Goal: Task Accomplishment & Management: Manage account settings

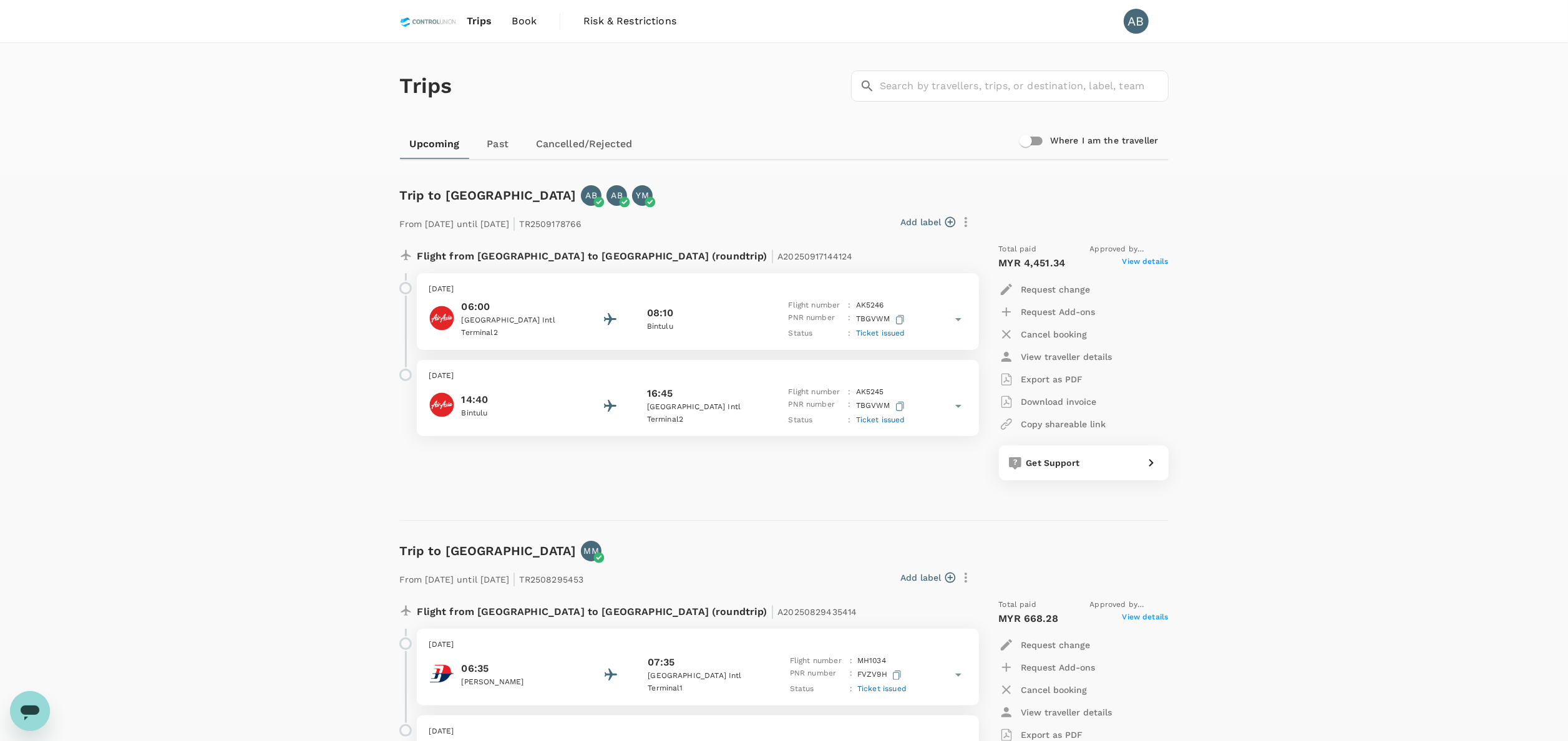
click at [698, 120] on div "Trips ​ ​" at bounding box center [781, 84] width 774 height 91
click at [1140, 28] on div "AB" at bounding box center [1136, 21] width 25 height 25
drag, startPoint x: 775, startPoint y: 68, endPoint x: 758, endPoint y: 70, distance: 17.1
click at [774, 68] on div "Trips ​ ​" at bounding box center [781, 84] width 774 height 91
click at [523, 19] on span "Book" at bounding box center [525, 22] width 25 height 15
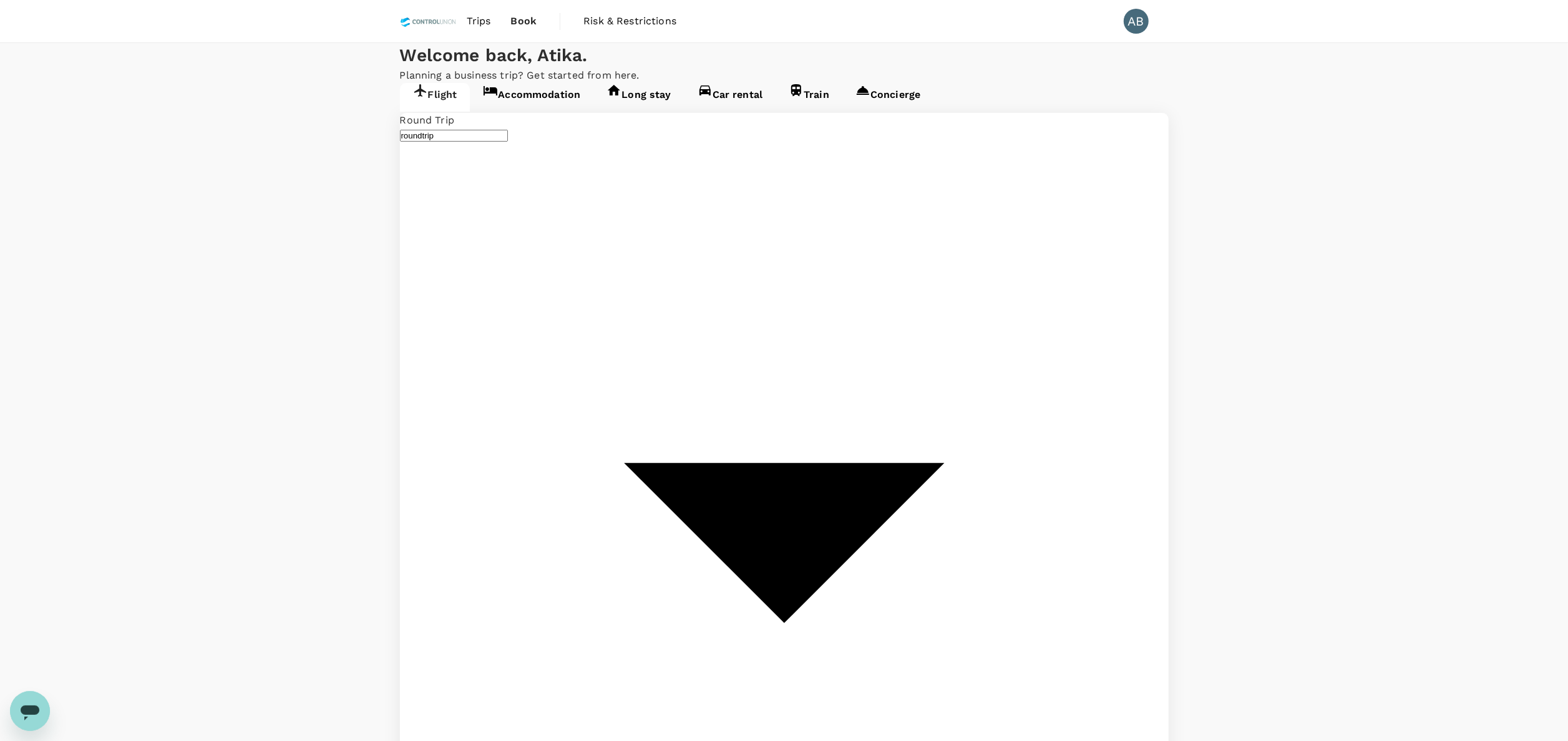
type input "Kuala Lumpur Intl ([GEOGRAPHIC_DATA])"
type input "Miri Intl (MYY)"
type input "Kuala Lumpur Intl ([GEOGRAPHIC_DATA])"
type input "Miri Intl (MYY)"
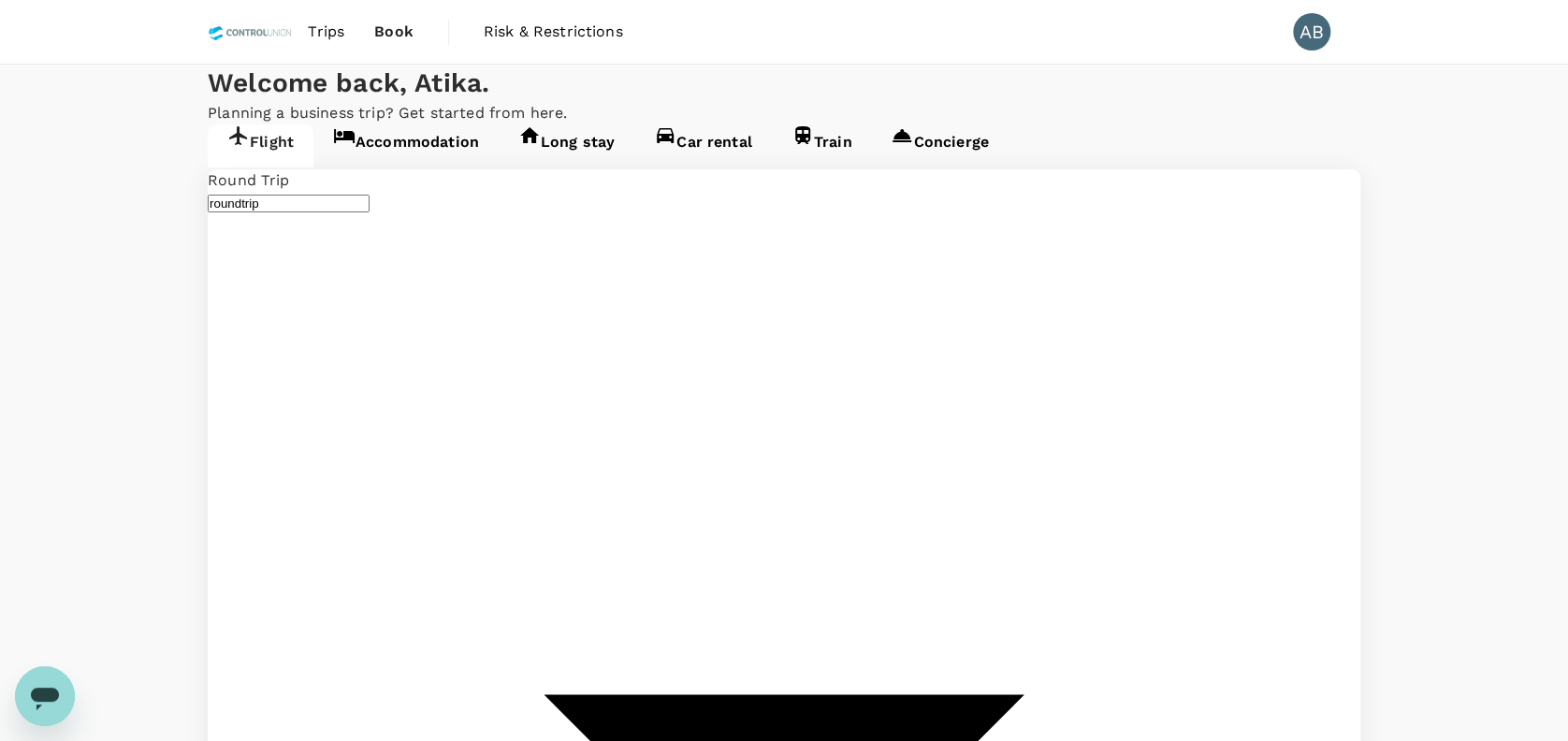
scroll to position [124, 0]
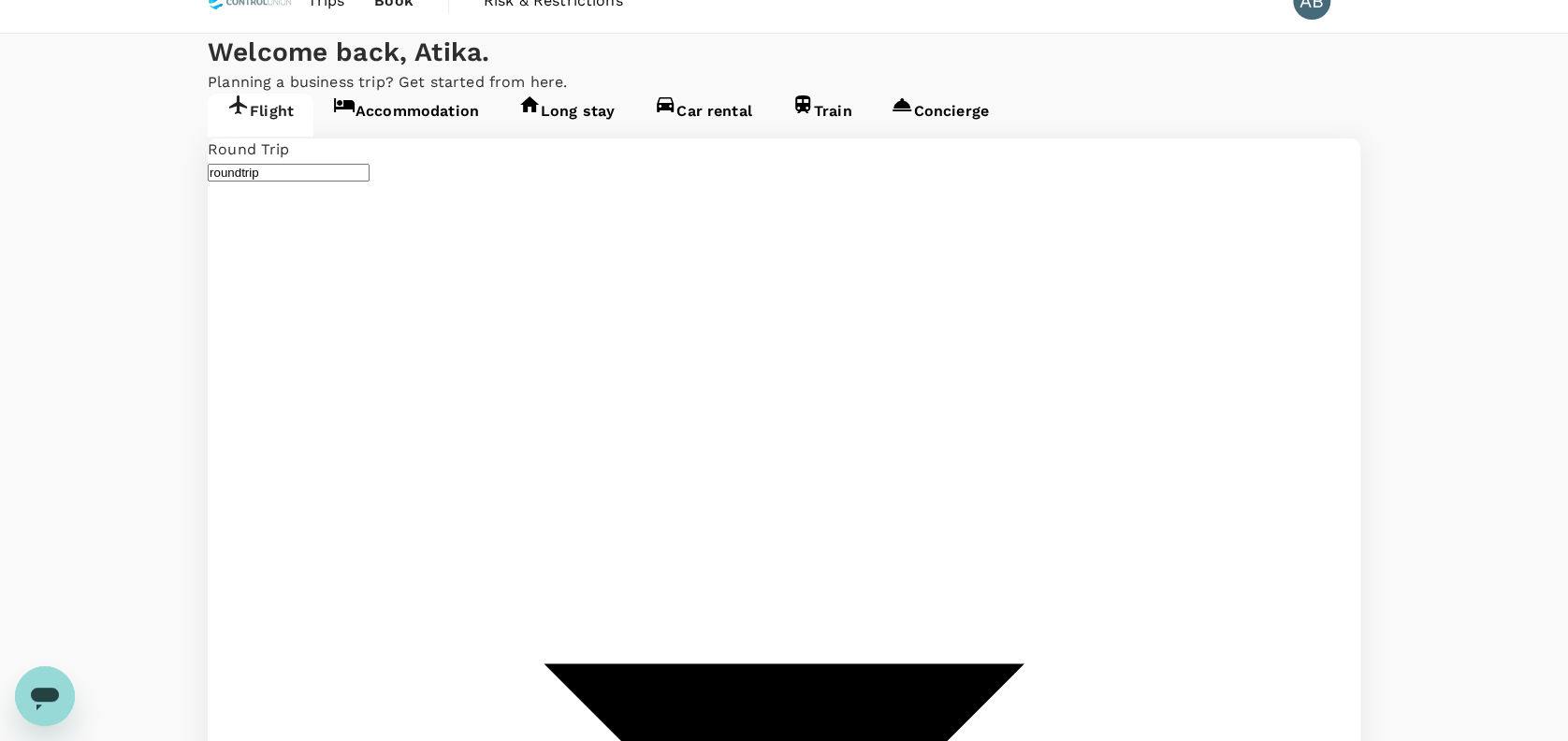
scroll to position [0, 0]
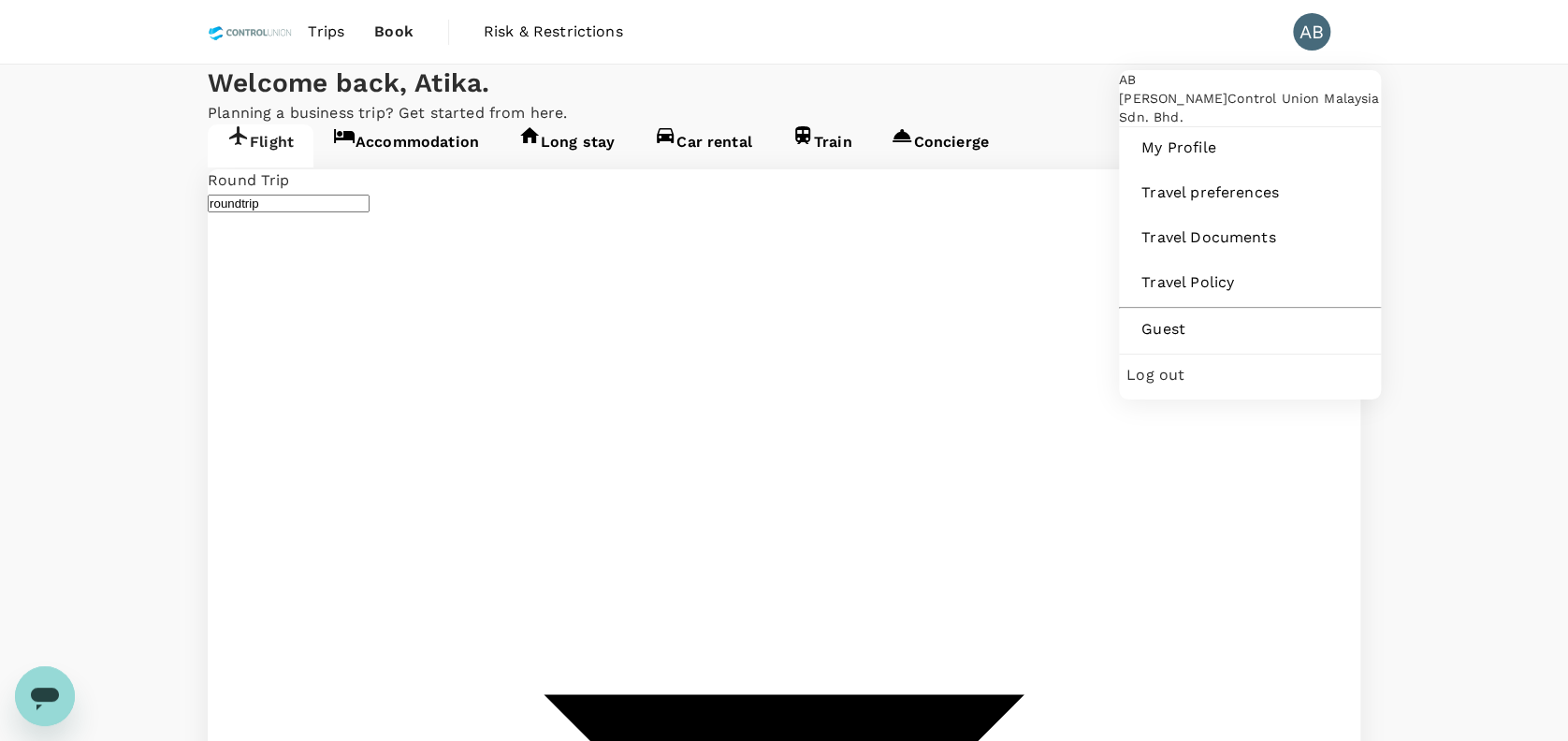
click at [1321, 31] on div "AB" at bounding box center [1311, 31] width 37 height 37
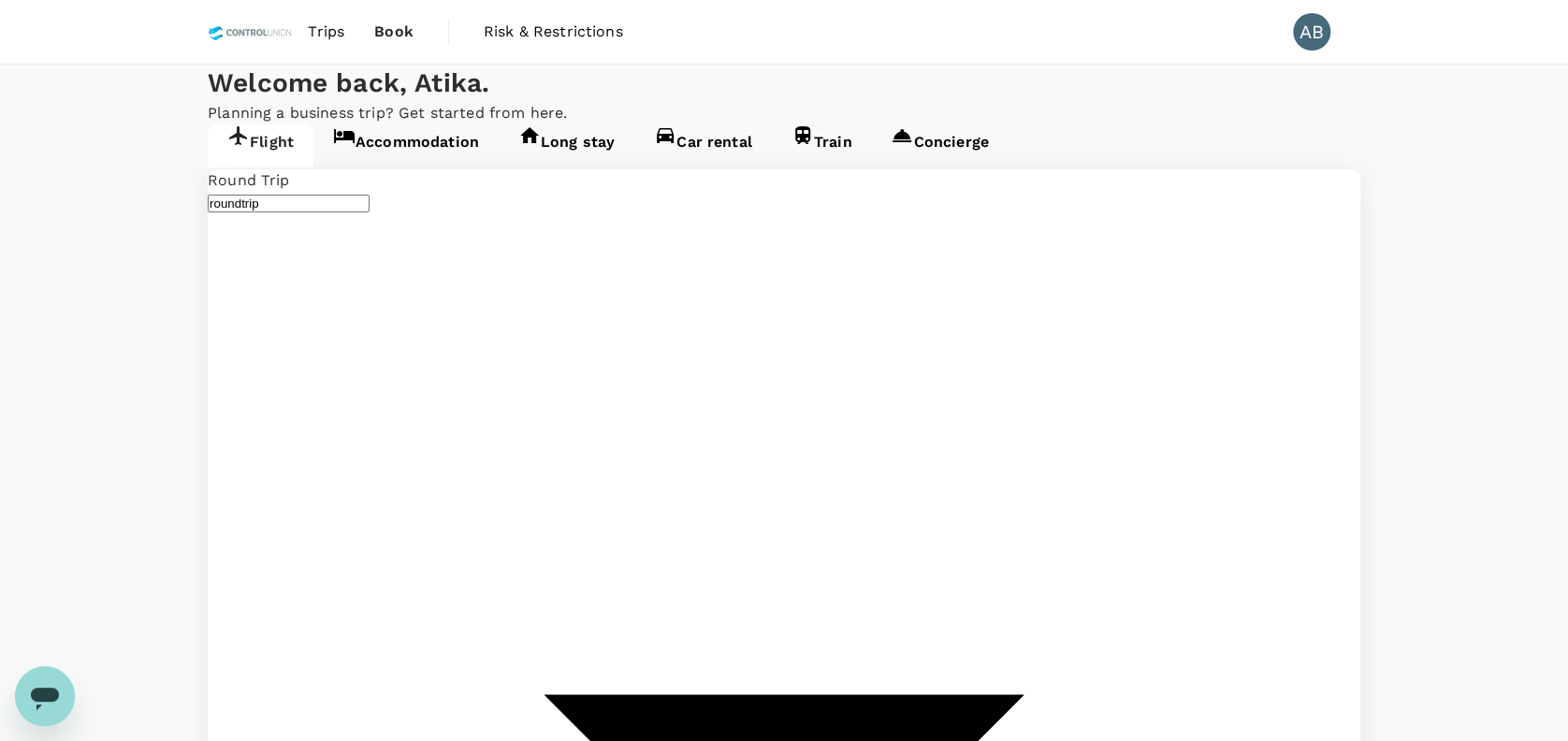
drag, startPoint x: 1212, startPoint y: 164, endPoint x: 1259, endPoint y: 55, distance: 118.7
click at [1212, 124] on div "Welcome back , [GEOGRAPHIC_DATA] . Planning a business trip? Get started from h…" at bounding box center [784, 94] width 1568 height 60
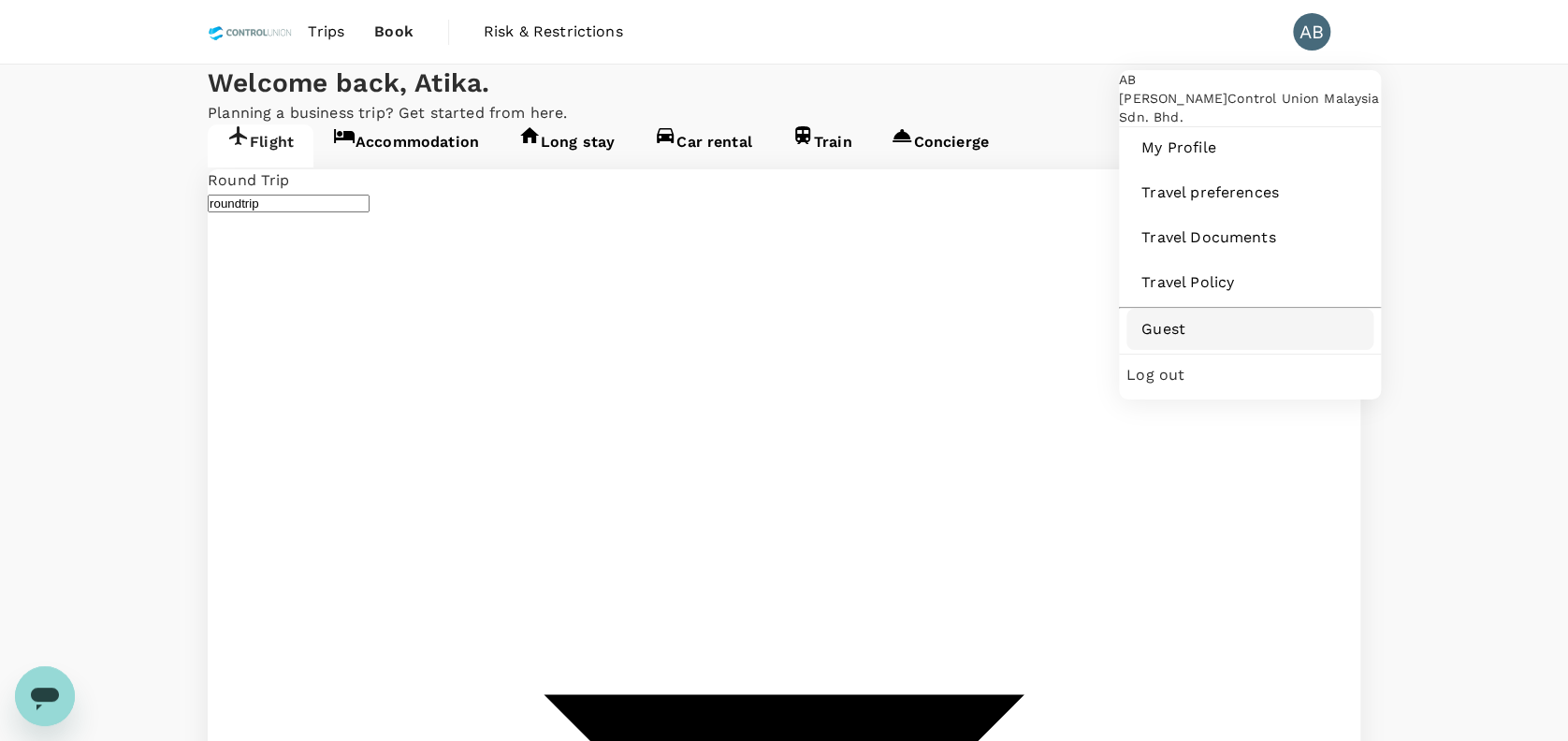
click at [1170, 340] on span "Guest" at bounding box center [1250, 330] width 217 height 23
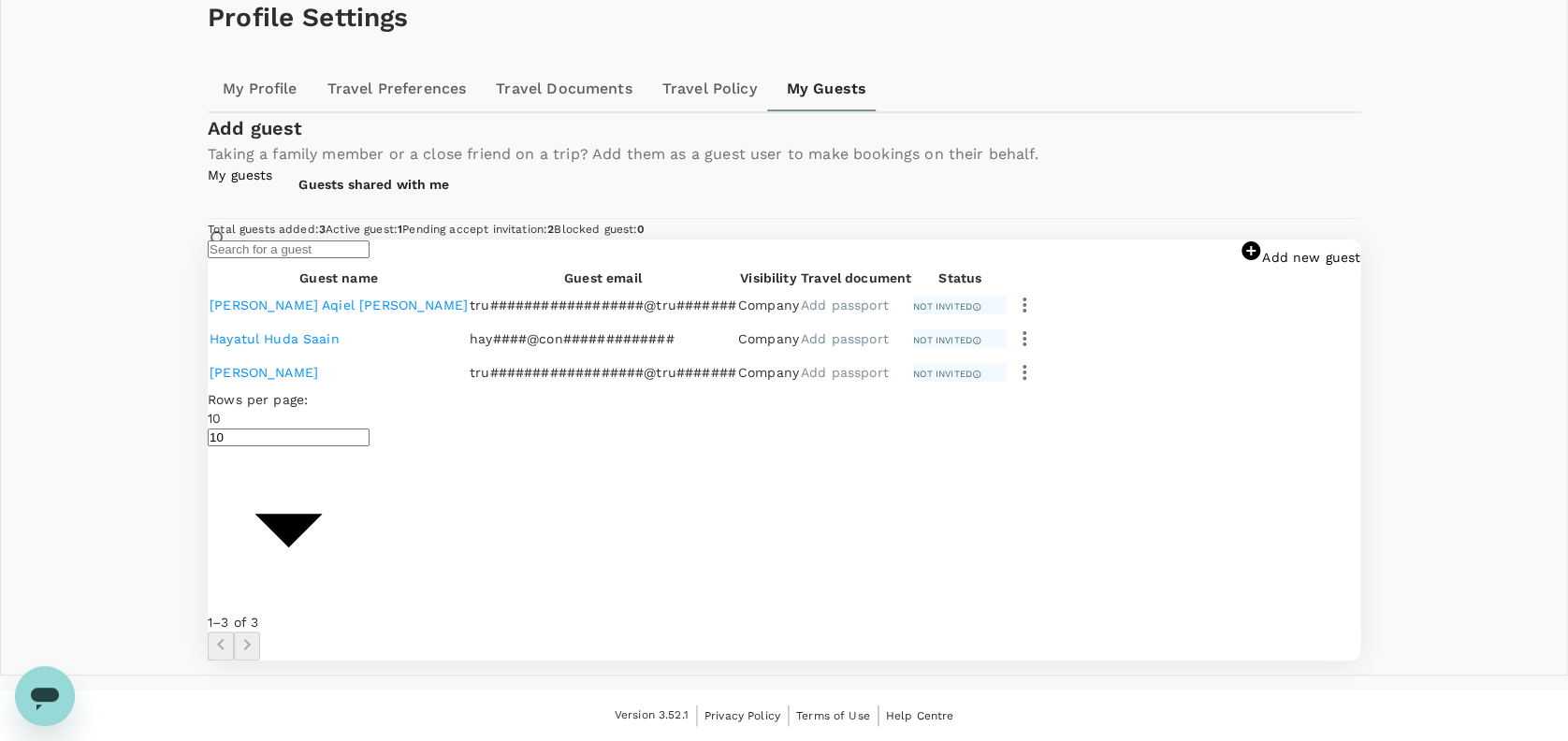
scroll to position [313, 0]
click at [369, 240] on input "text" at bounding box center [289, 249] width 161 height 18
click at [475, 165] on link "Guests shared with me" at bounding box center [374, 183] width 203 height 37
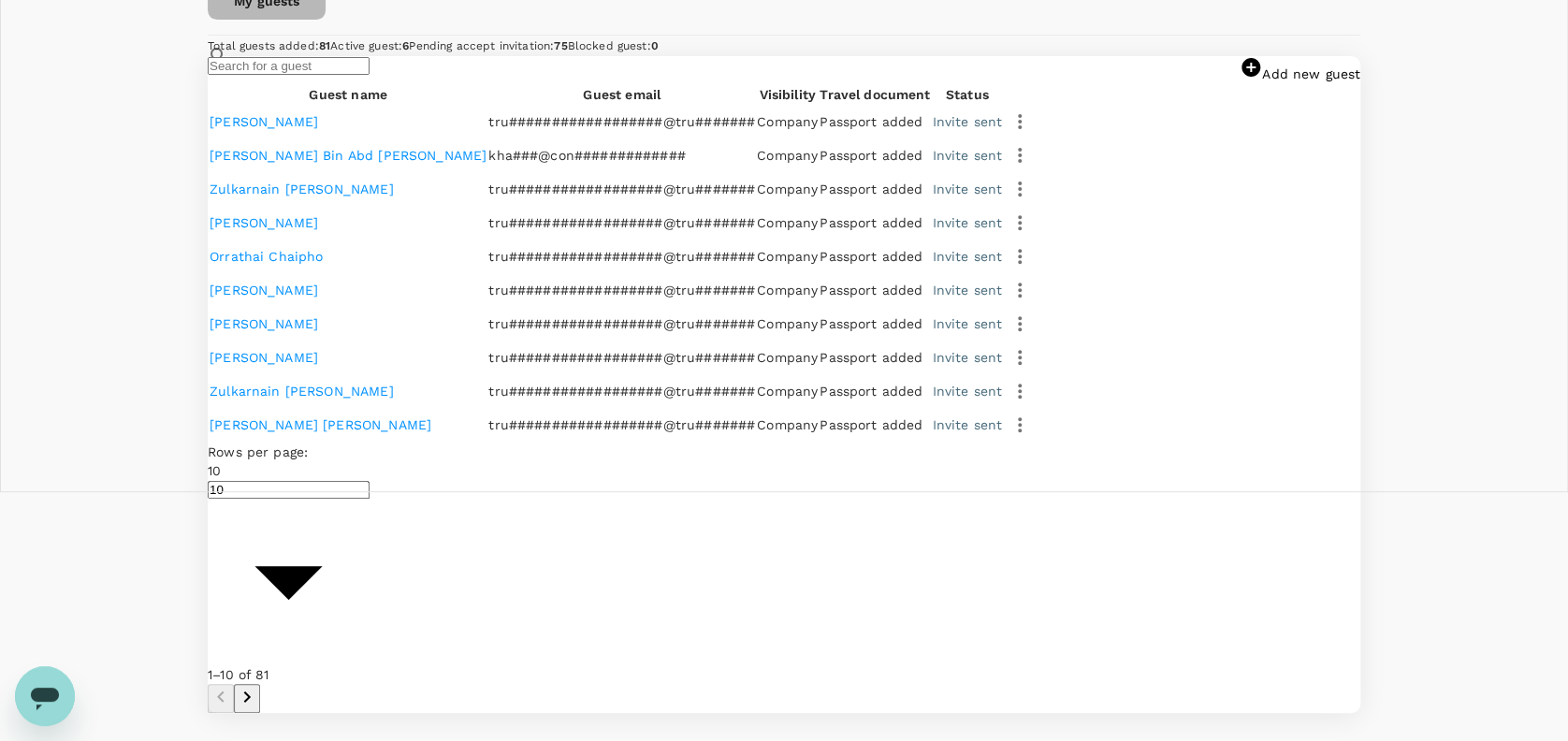
click at [326, 20] on link "My guests" at bounding box center [267, 0] width 118 height 37
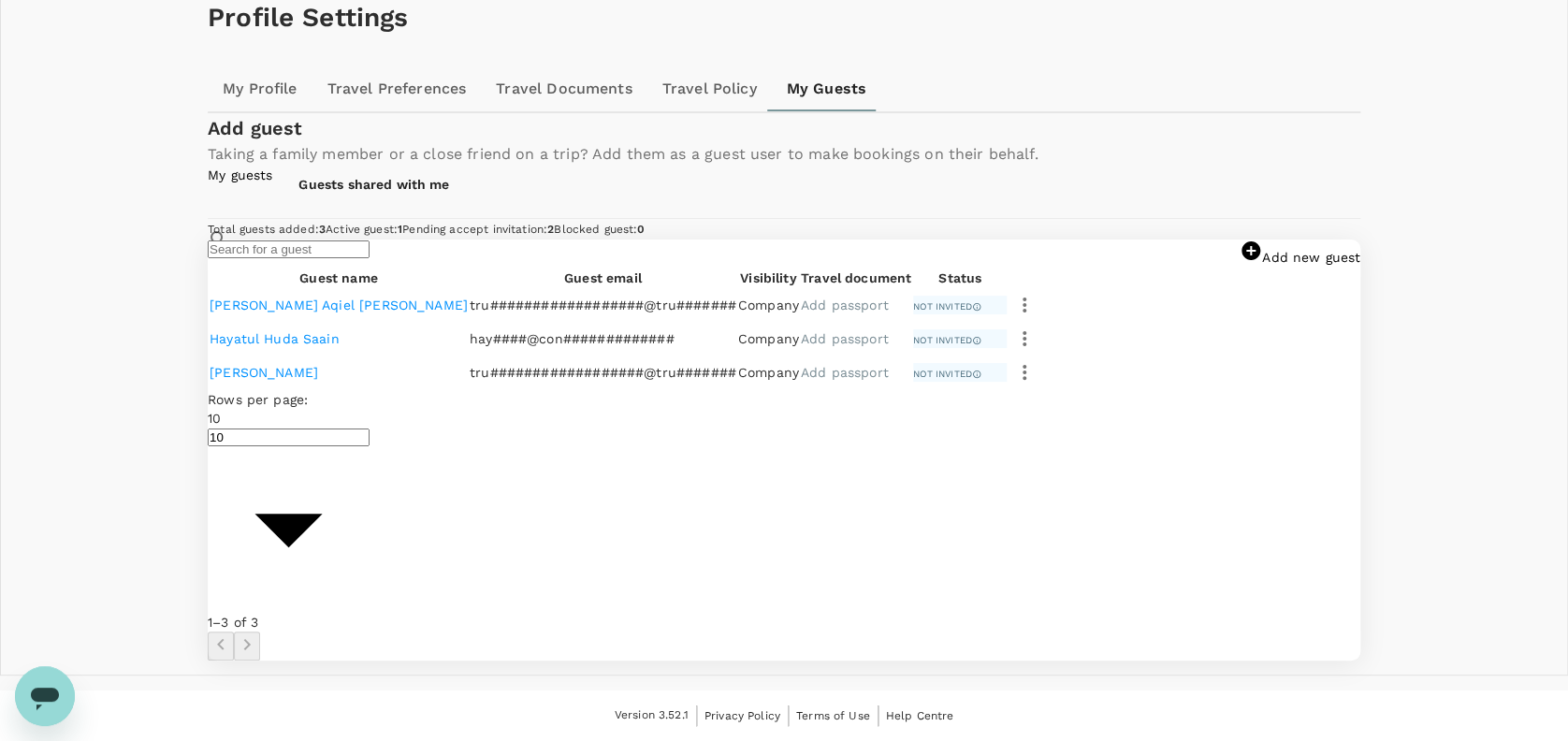
click at [475, 165] on link "Guests shared with me" at bounding box center [374, 183] width 203 height 37
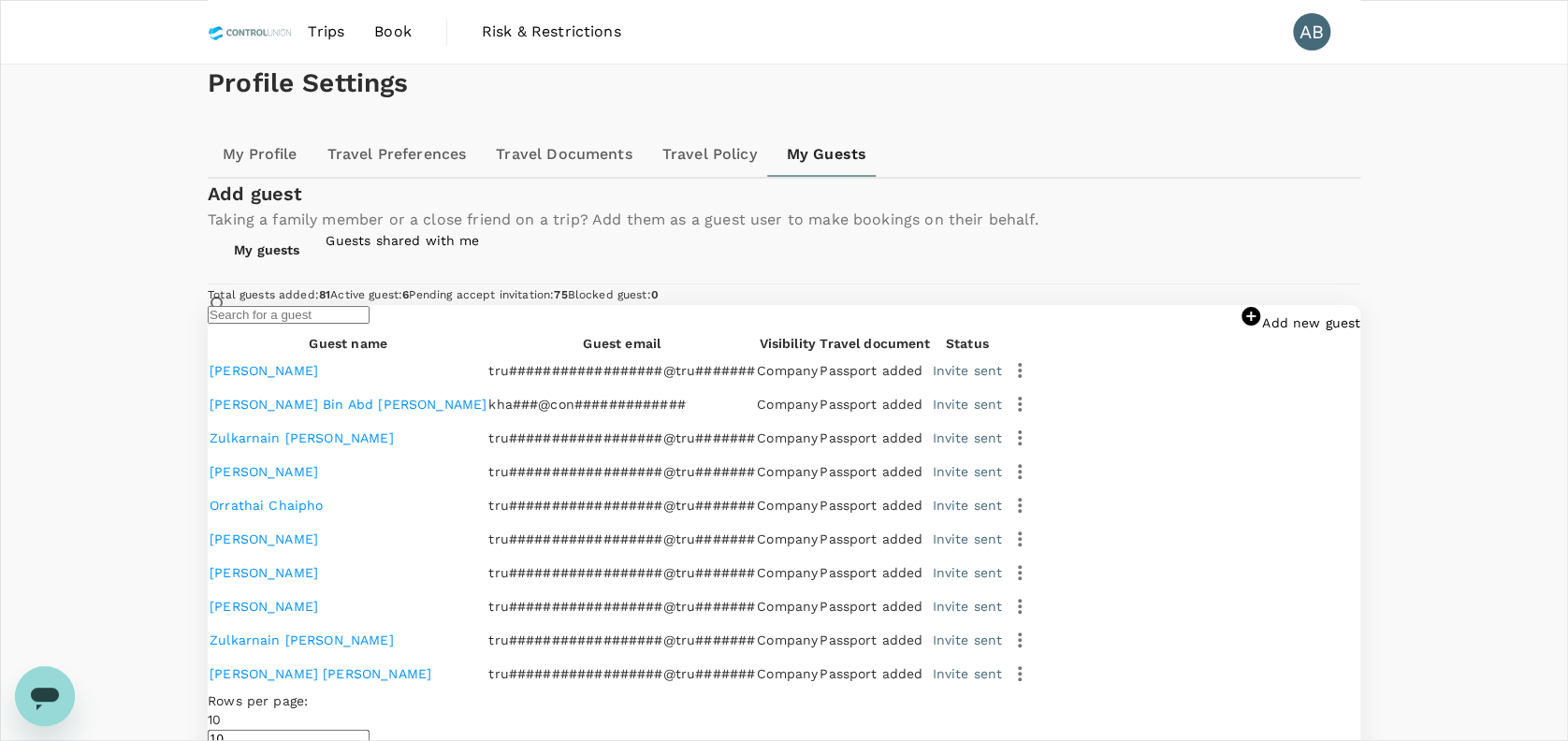
click at [369, 324] on input "text" at bounding box center [289, 314] width 161 height 18
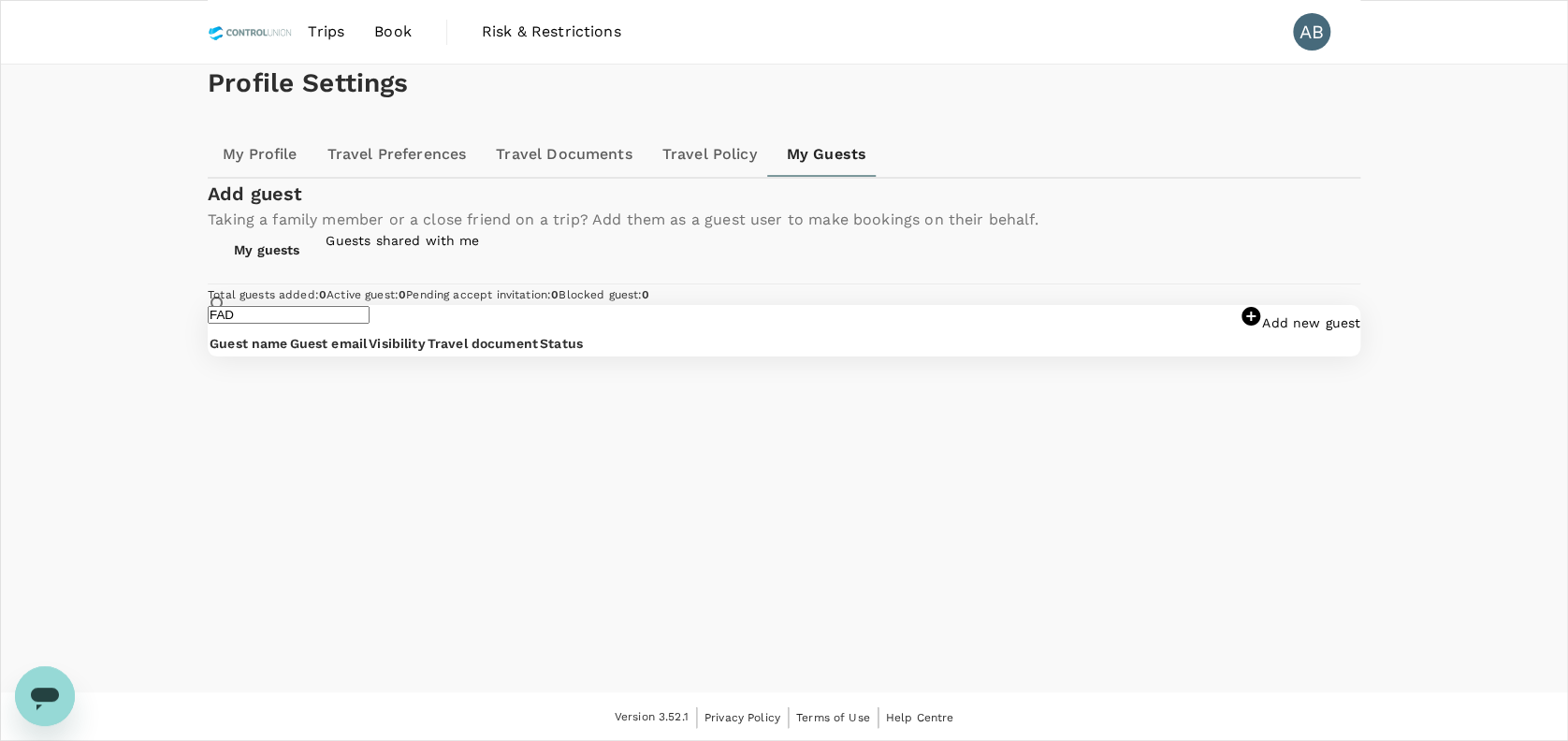
scroll to position [106, 0]
type input "FAD"
click at [326, 267] on link "My guests" at bounding box center [267, 247] width 118 height 37
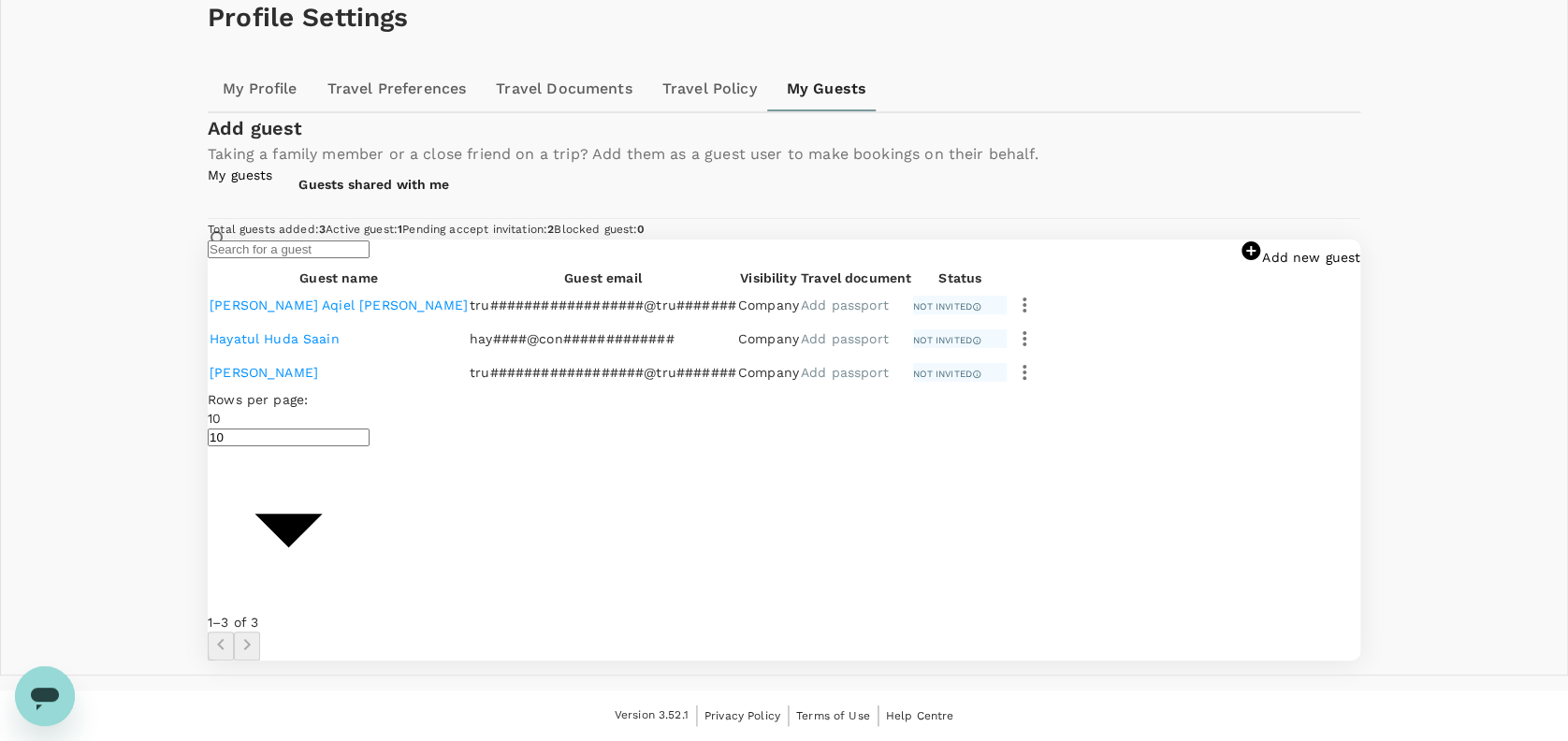
scroll to position [313, 0]
